Goal: Book appointment/travel/reservation

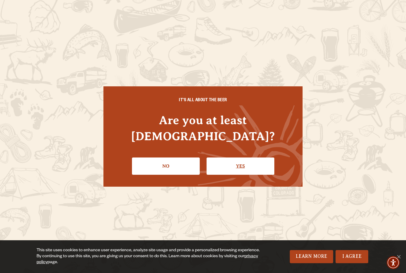
click at [245, 161] on link "Yes" at bounding box center [241, 165] width 68 height 17
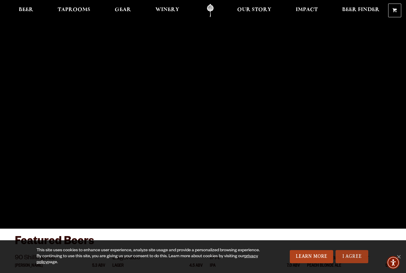
click at [355, 255] on link "I Agree" at bounding box center [352, 256] width 33 height 13
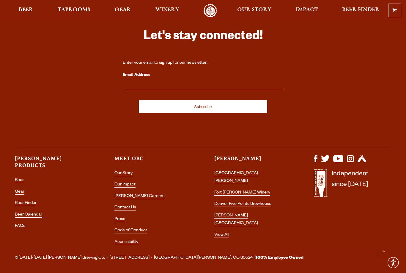
scroll to position [1681, 0]
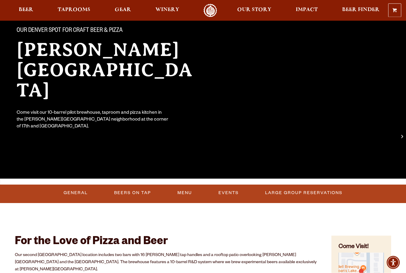
scroll to position [50, 0]
click at [287, 192] on link "Large Group Reservations" at bounding box center [304, 193] width 82 height 14
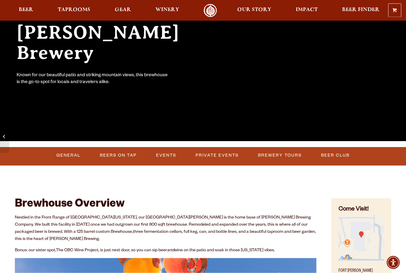
scroll to position [89, 0]
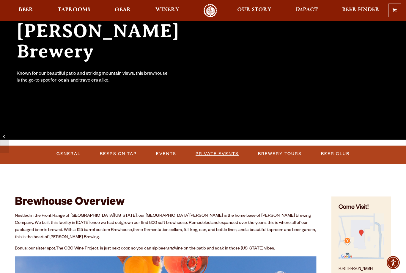
click at [216, 154] on link "Private Events" at bounding box center [217, 154] width 48 height 14
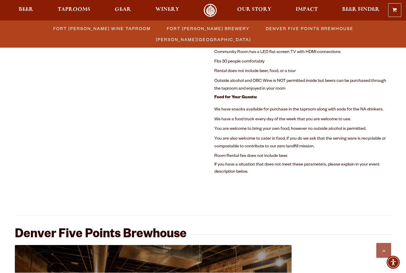
scroll to position [417, 0]
